Goal: Go to known website: Go to known website

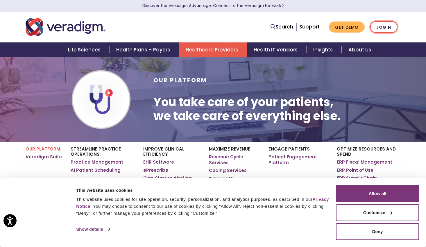
click at [373, 24] on link "Login" at bounding box center [383, 27] width 27 height 12
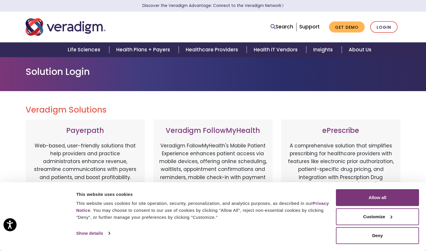
click at [363, 144] on p "A comprehensive solution that simplifies prescribing for healthcare providers w…" at bounding box center [340, 172] width 107 height 61
click at [381, 198] on button "Allow all" at bounding box center [377, 197] width 83 height 17
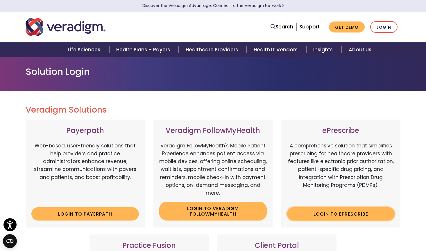
click at [309, 216] on link "Login to ePrescribe" at bounding box center [340, 213] width 107 height 13
